Goal: Task Accomplishment & Management: Use online tool/utility

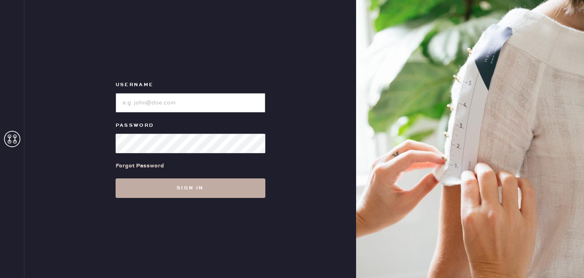
type input "reformationmelrose"
click at [192, 181] on button "Sign in" at bounding box center [191, 189] width 150 height 20
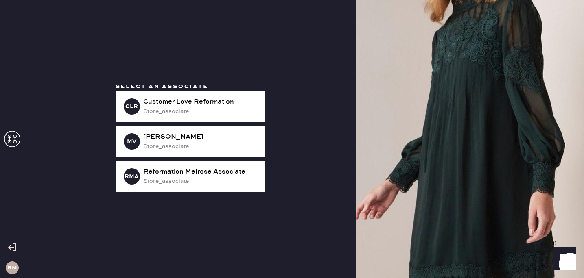
click at [192, 181] on div "store_associate" at bounding box center [201, 181] width 116 height 9
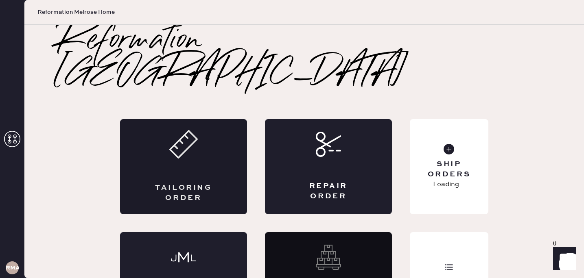
click at [184, 183] on div "Tailoring Order" at bounding box center [184, 193] width 62 height 20
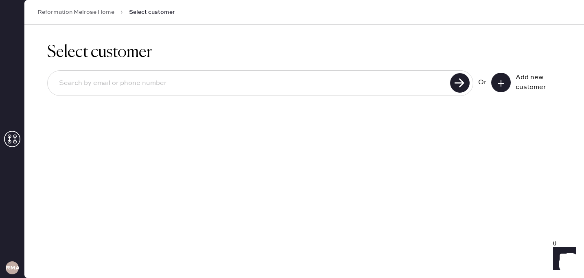
click at [177, 88] on input at bounding box center [250, 83] width 395 height 19
type input "3108695826"
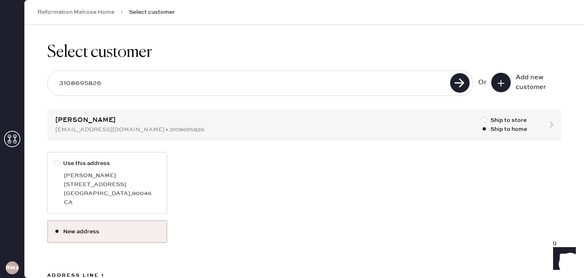
click at [118, 190] on div "[GEOGRAPHIC_DATA] , 90046" at bounding box center [112, 193] width 96 height 9
click at [55, 160] on input "Use this address" at bounding box center [54, 159] width 0 height 0
radio input "true"
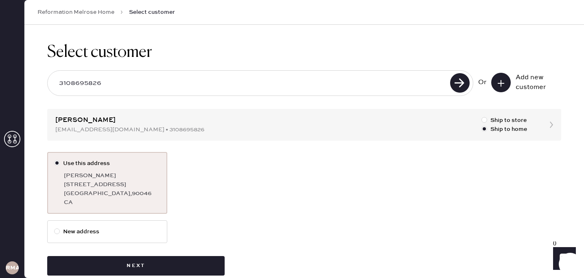
scroll to position [15, 0]
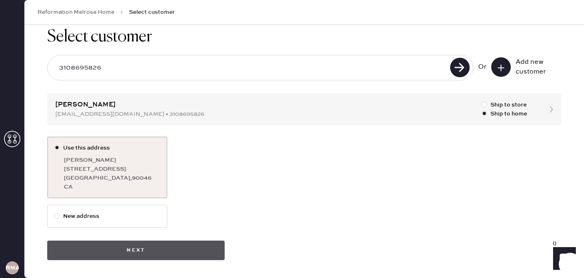
click at [148, 253] on button "Next" at bounding box center [135, 251] width 177 height 20
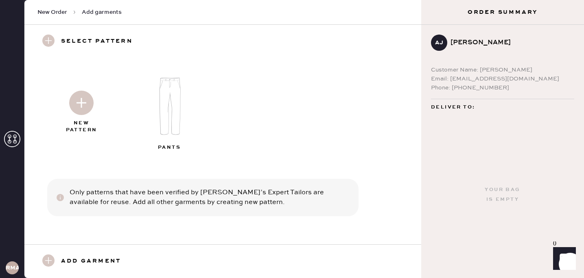
click at [176, 103] on img at bounding box center [170, 106] width 88 height 70
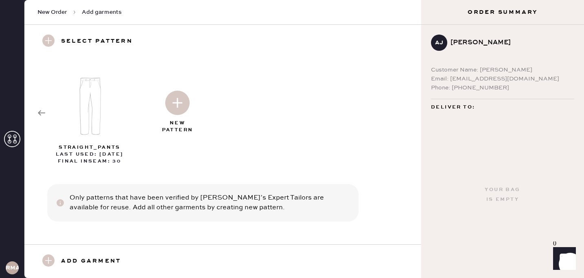
click at [87, 120] on img at bounding box center [90, 106] width 88 height 70
select select "4"
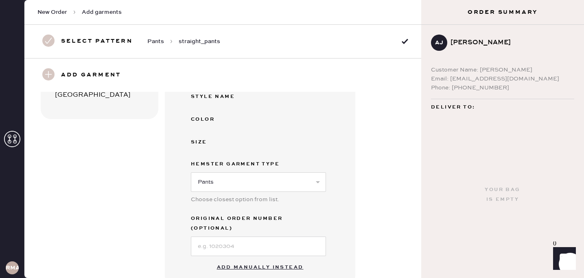
scroll to position [171, 0]
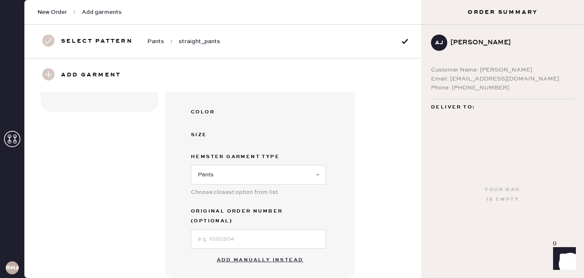
click at [258, 252] on button "Add manually instead" at bounding box center [260, 260] width 96 height 16
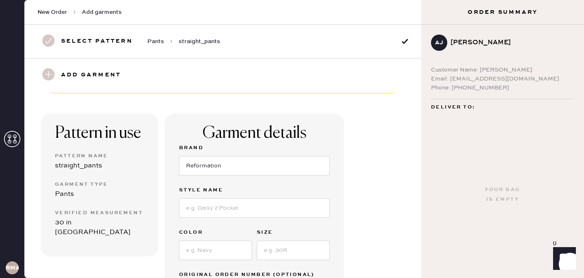
scroll to position [23, 0]
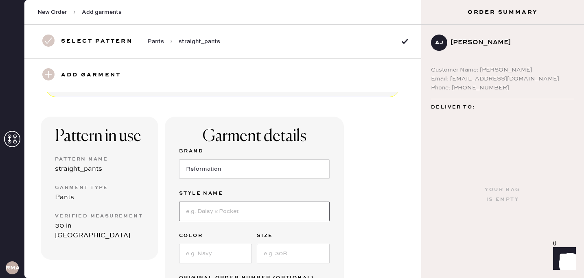
click at [222, 219] on input at bounding box center [254, 212] width 151 height 20
type input "vida"
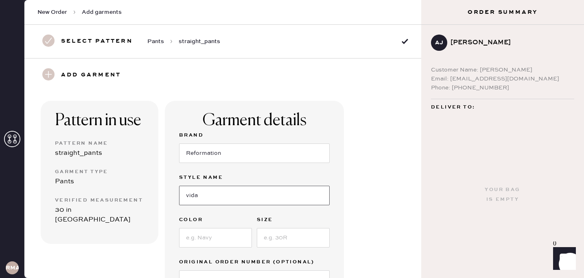
scroll to position [46, 0]
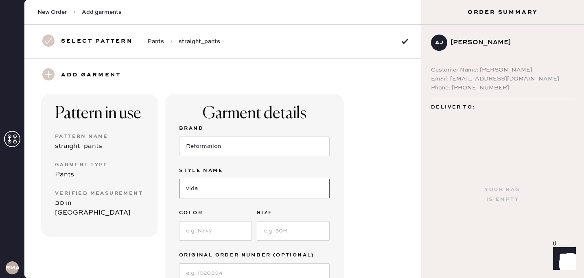
click at [222, 191] on input "vida" at bounding box center [254, 189] width 151 height 20
type input "F"
type input "vida low rise pant"
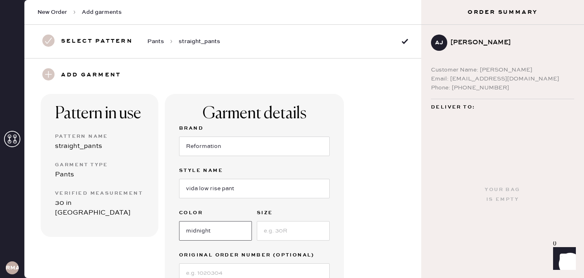
type input "midnight"
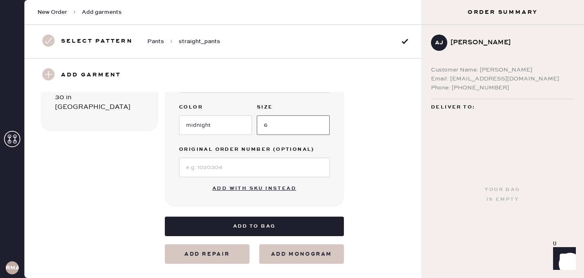
scroll to position [151, 0]
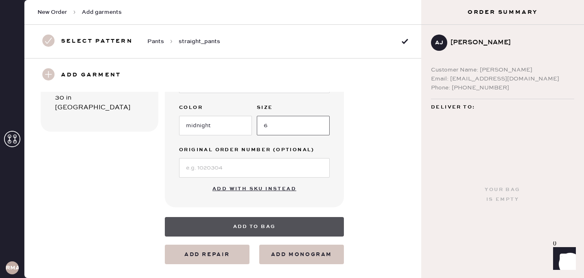
type input "6"
click at [243, 225] on button "Add to bag" at bounding box center [254, 227] width 179 height 20
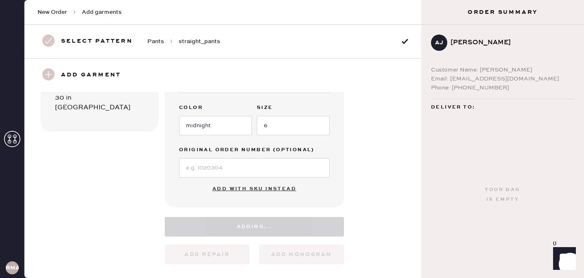
select select "4"
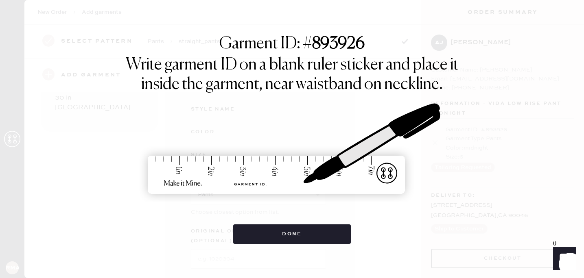
click at [243, 225] on button "Done" at bounding box center [292, 235] width 118 height 20
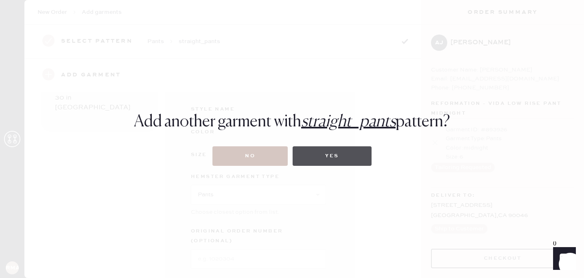
click at [317, 164] on button "Yes" at bounding box center [332, 157] width 79 height 20
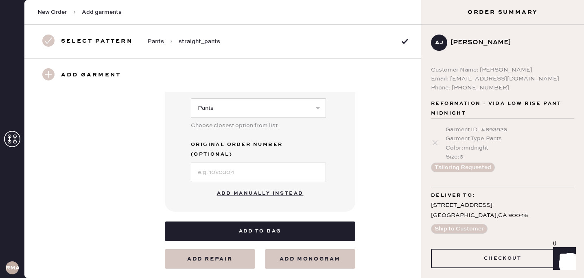
click at [271, 186] on button "Add manually instead" at bounding box center [260, 194] width 96 height 16
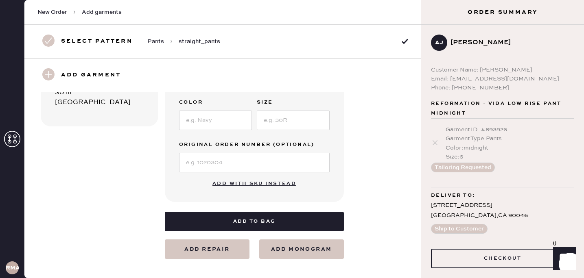
scroll to position [0, 0]
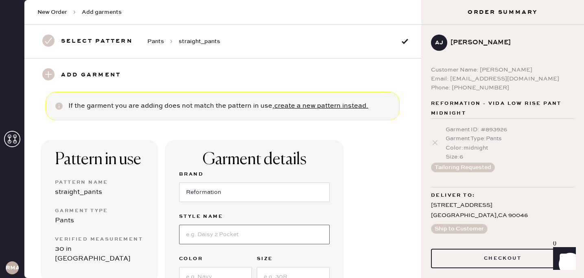
click at [216, 241] on input at bounding box center [254, 235] width 151 height 20
type input "vida low rise pant"
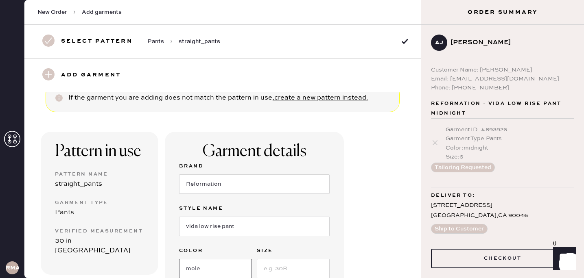
type input "mole"
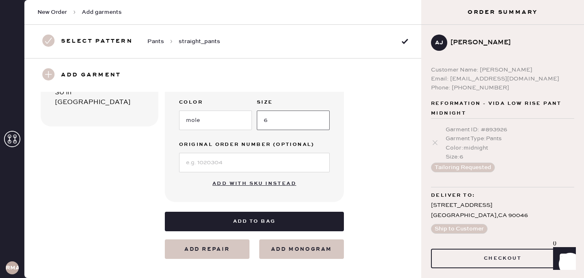
scroll to position [156, 0]
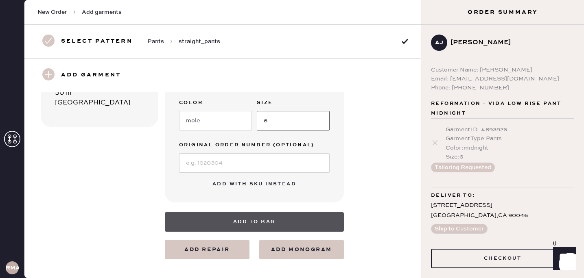
type input "6"
click at [237, 217] on button "Add to bag" at bounding box center [254, 223] width 179 height 20
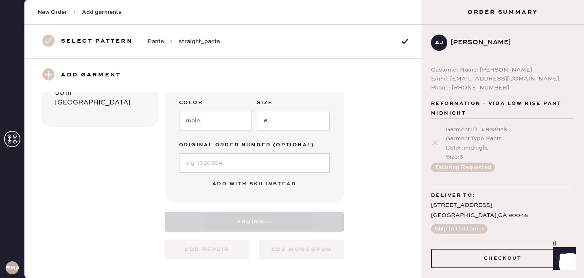
select select "4"
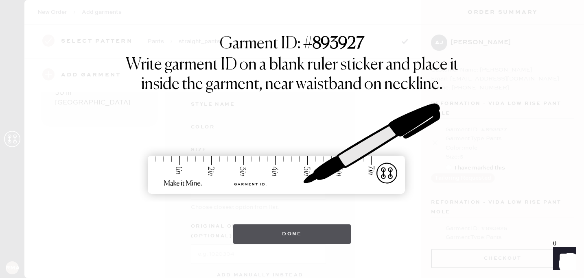
click at [277, 229] on button "Done" at bounding box center [292, 235] width 118 height 20
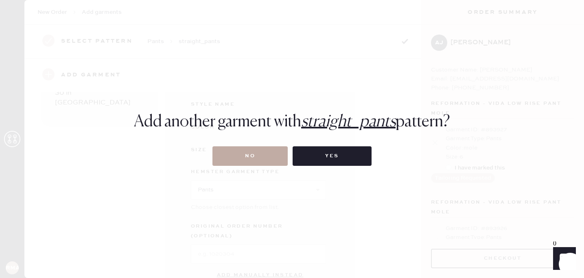
click at [256, 158] on button "No" at bounding box center [250, 157] width 75 height 20
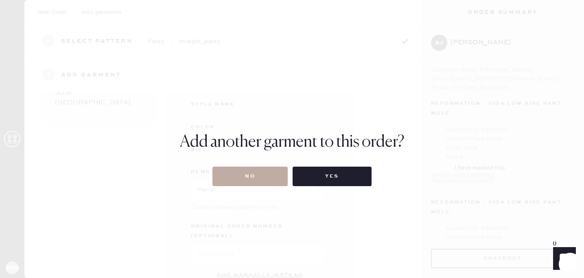
click at [261, 177] on button "No" at bounding box center [250, 177] width 75 height 20
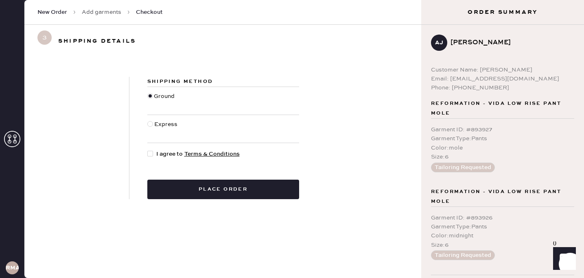
click at [151, 152] on div at bounding box center [150, 154] width 6 height 6
click at [148, 150] on input "I agree to Terms & Conditions" at bounding box center [147, 150] width 0 height 0
checkbox input "true"
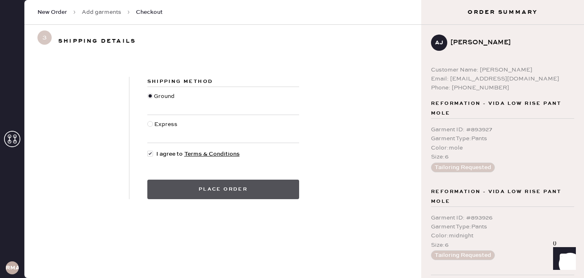
click at [199, 193] on button "Place order" at bounding box center [223, 190] width 152 height 20
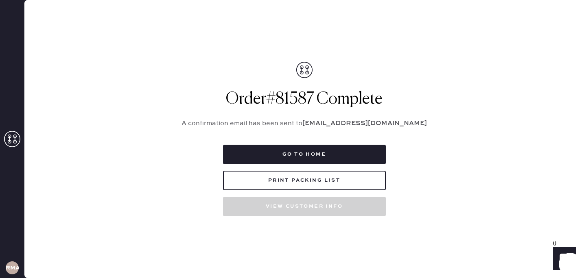
click at [290, 191] on div "Go to home Print Packing List View customer info" at bounding box center [304, 181] width 163 height 72
click at [289, 183] on button "Print Packing List" at bounding box center [304, 181] width 163 height 20
